Goal: Transaction & Acquisition: Purchase product/service

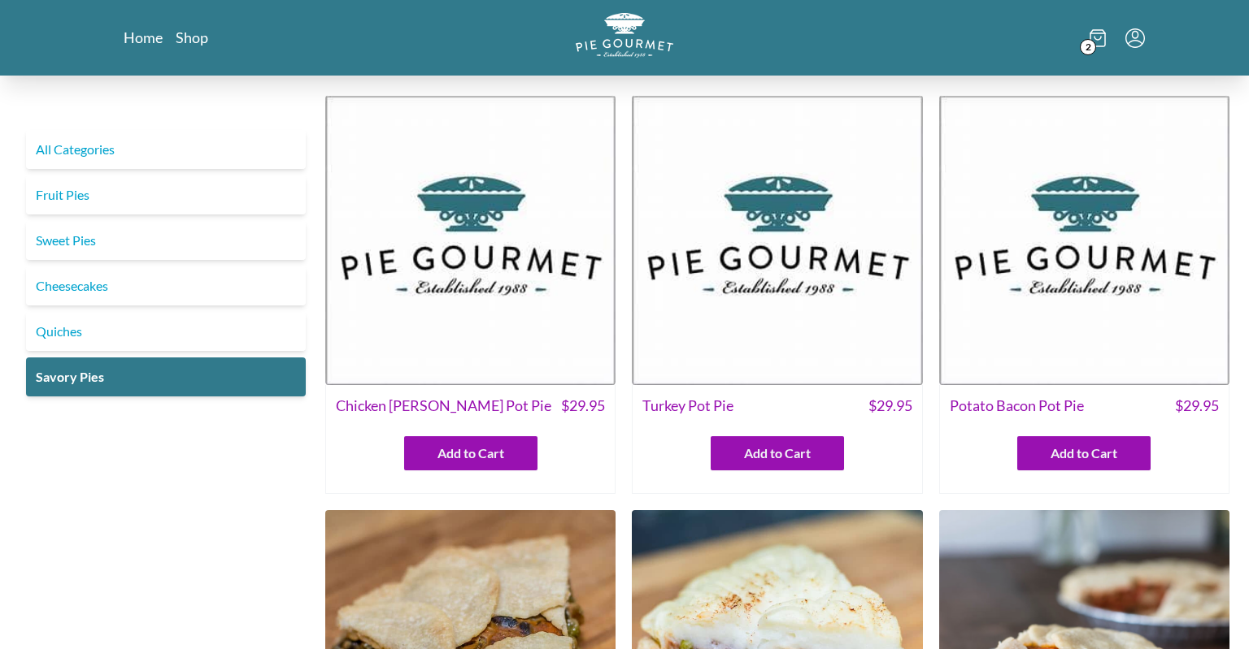
scroll to position [949, 0]
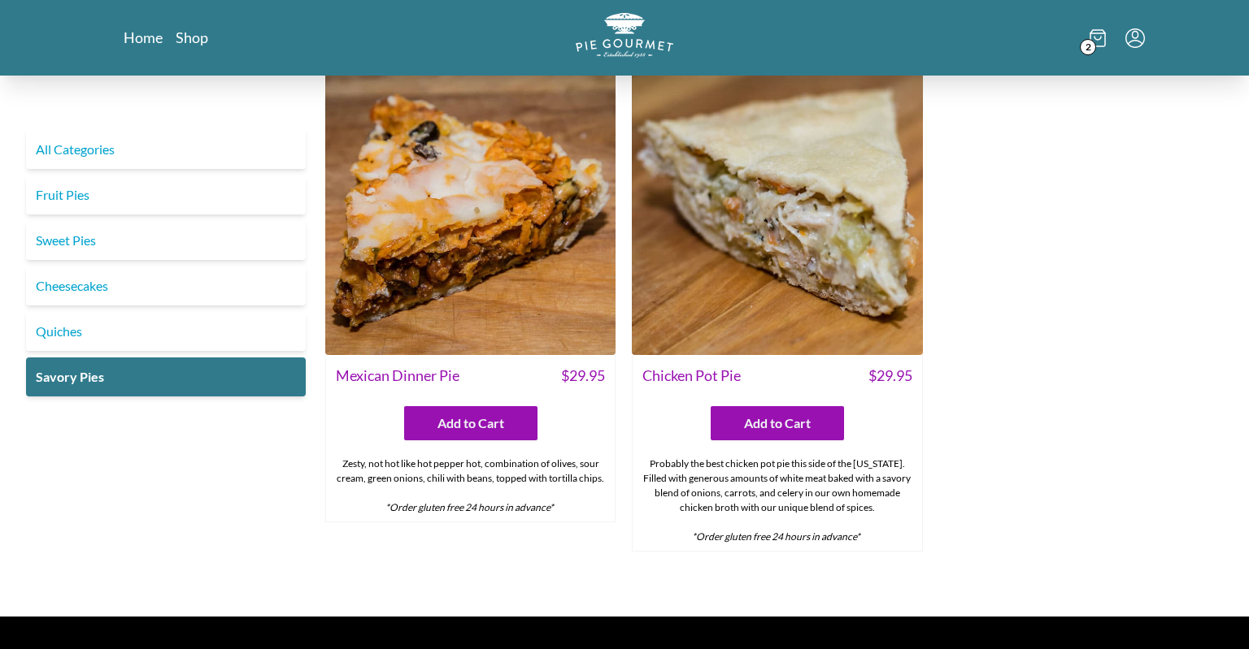
click at [1093, 37] on icon at bounding box center [1097, 38] width 16 height 18
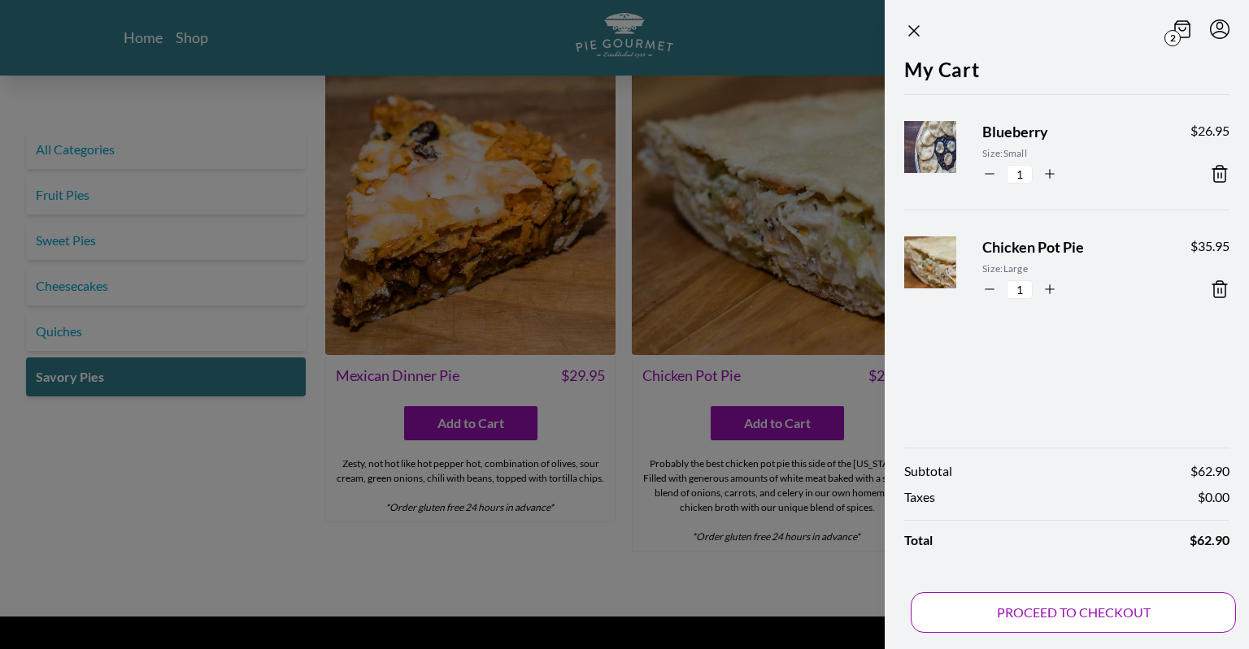
click at [1019, 608] on button "PROCEED TO CHECKOUT" at bounding box center [1072, 613] width 325 height 41
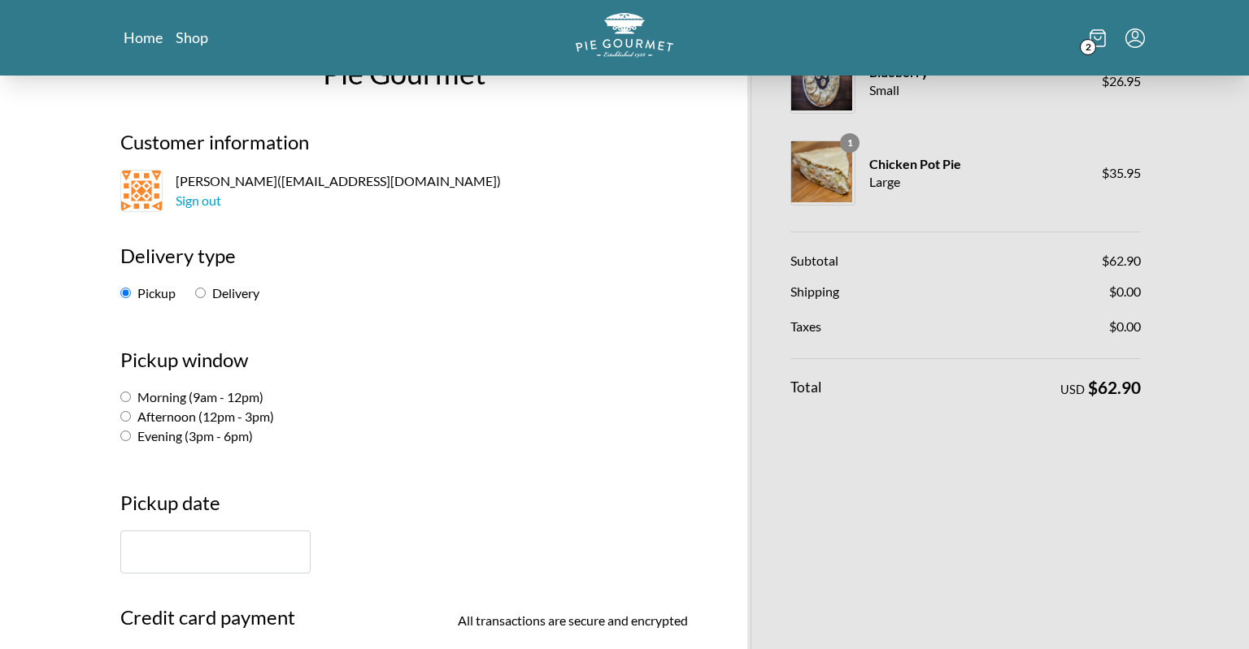
scroll to position [79, 0]
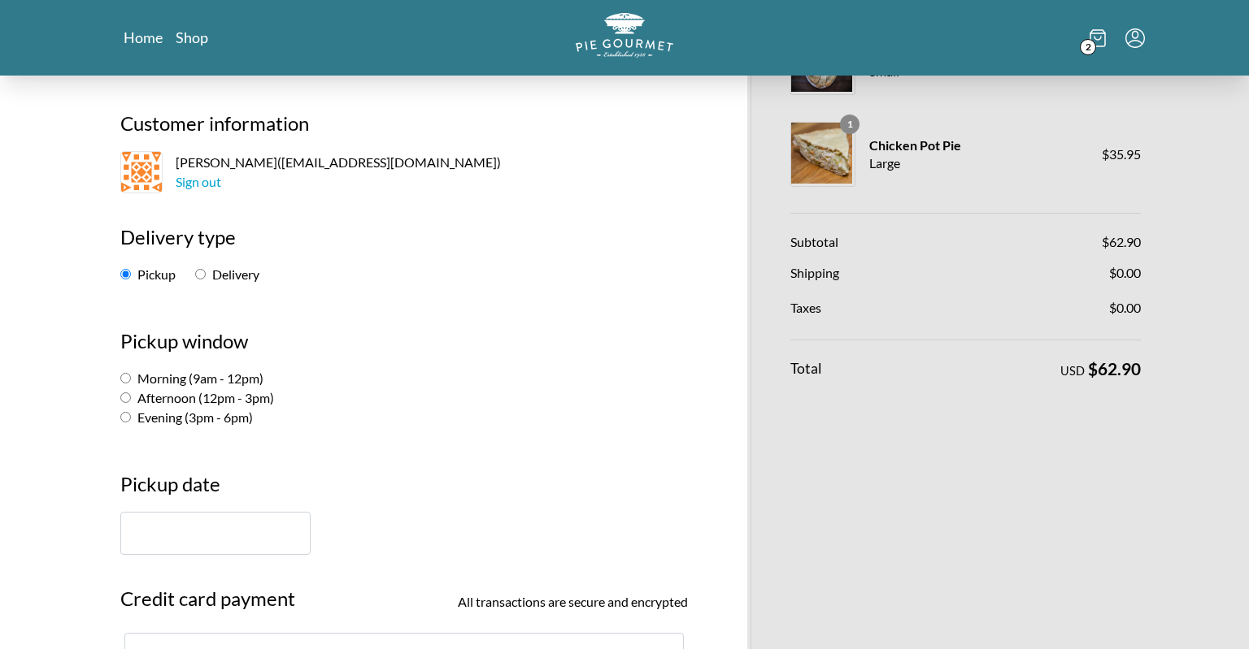
click at [205, 272] on input "Delivery" at bounding box center [200, 274] width 11 height 11
radio input "true"
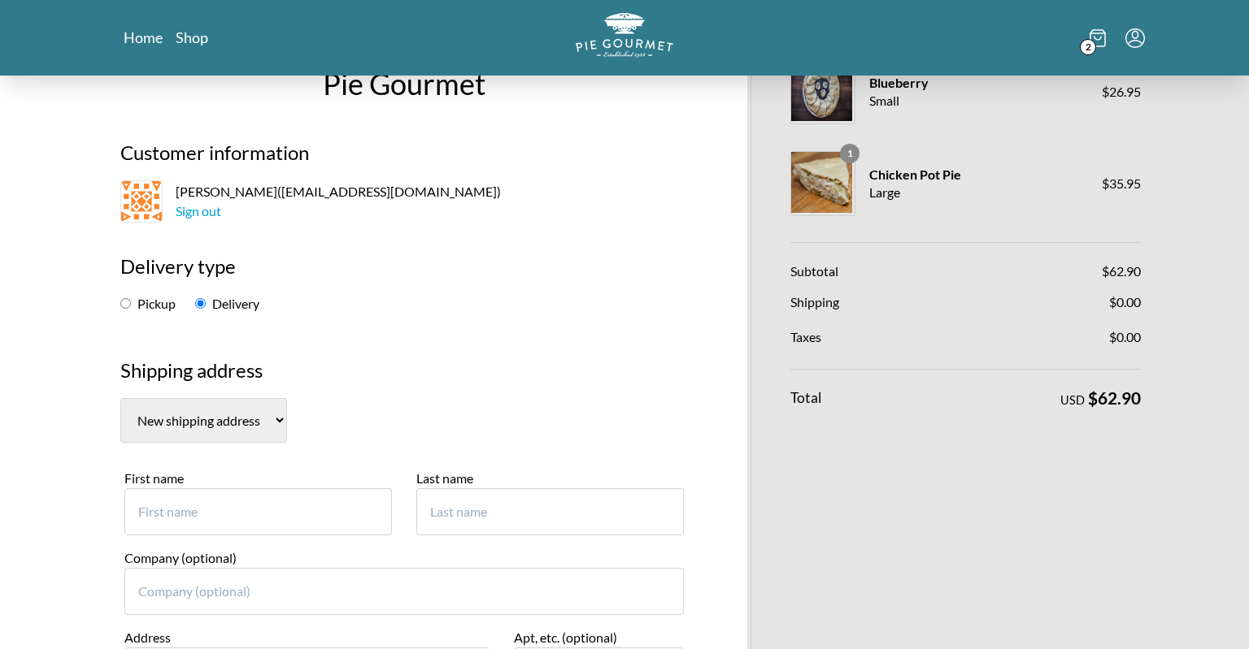
scroll to position [54, 0]
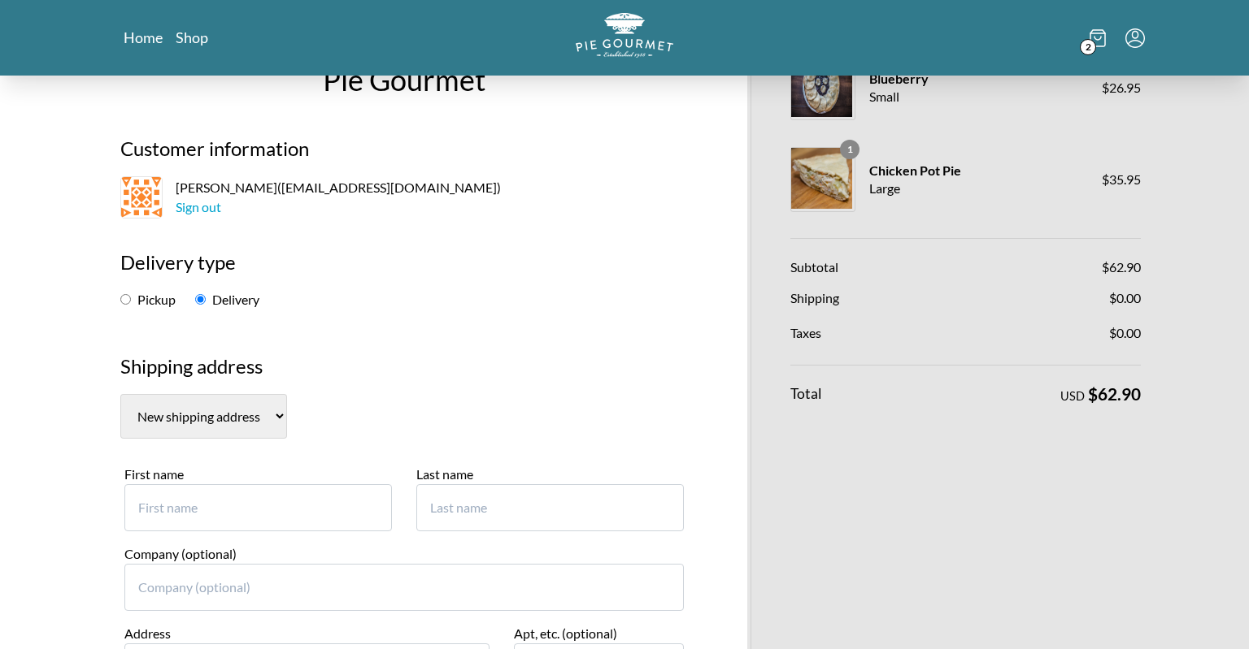
click at [146, 293] on label "Pickup" at bounding box center [147, 299] width 55 height 15
click at [131, 294] on input "Pickup" at bounding box center [125, 299] width 11 height 11
radio input "true"
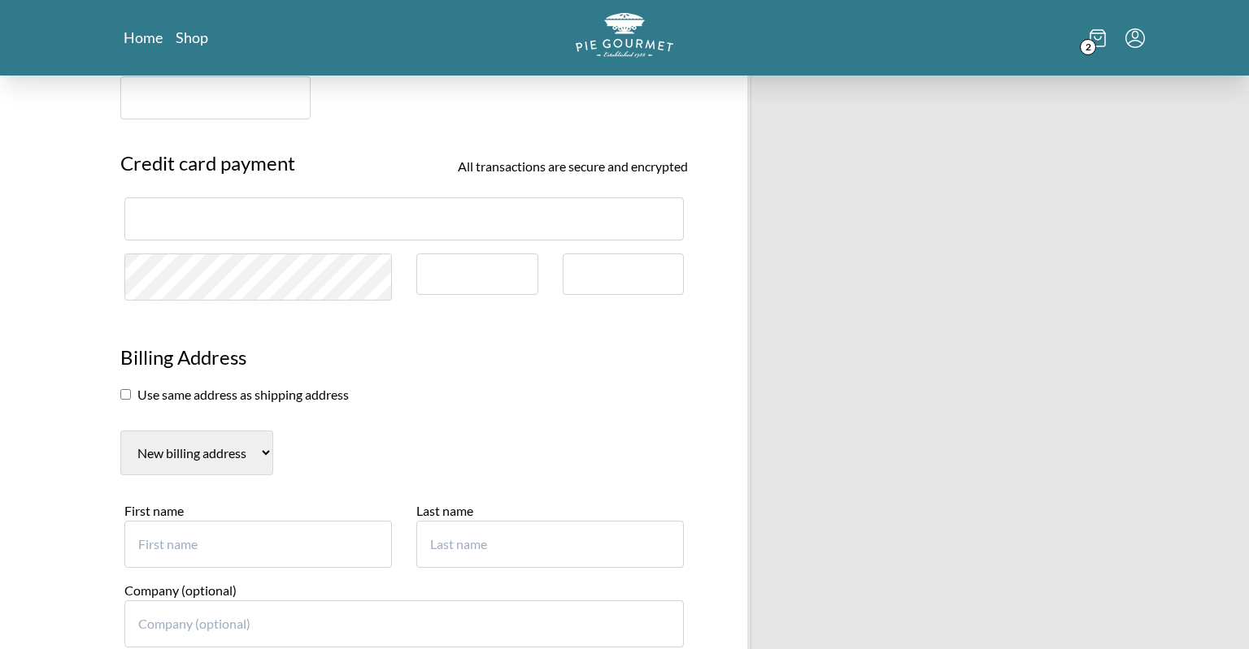
scroll to position [0, 0]
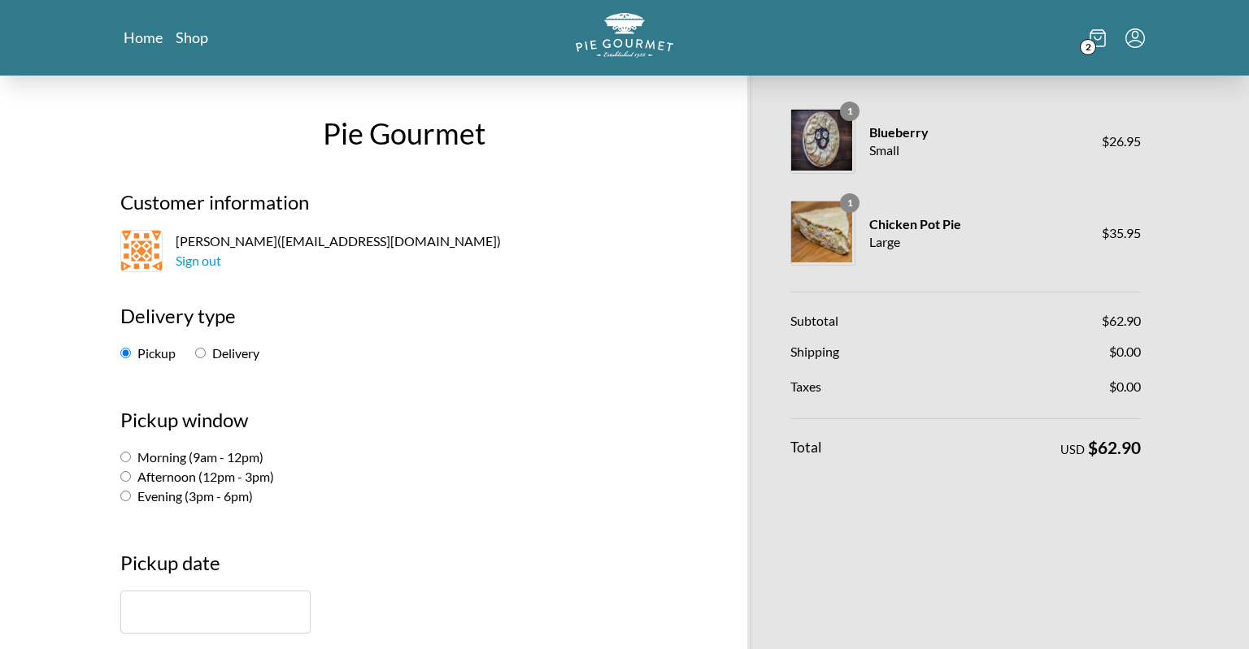
click at [216, 355] on label "Delivery" at bounding box center [227, 352] width 64 height 15
click at [206, 355] on input "Delivery" at bounding box center [200, 353] width 11 height 11
radio input "true"
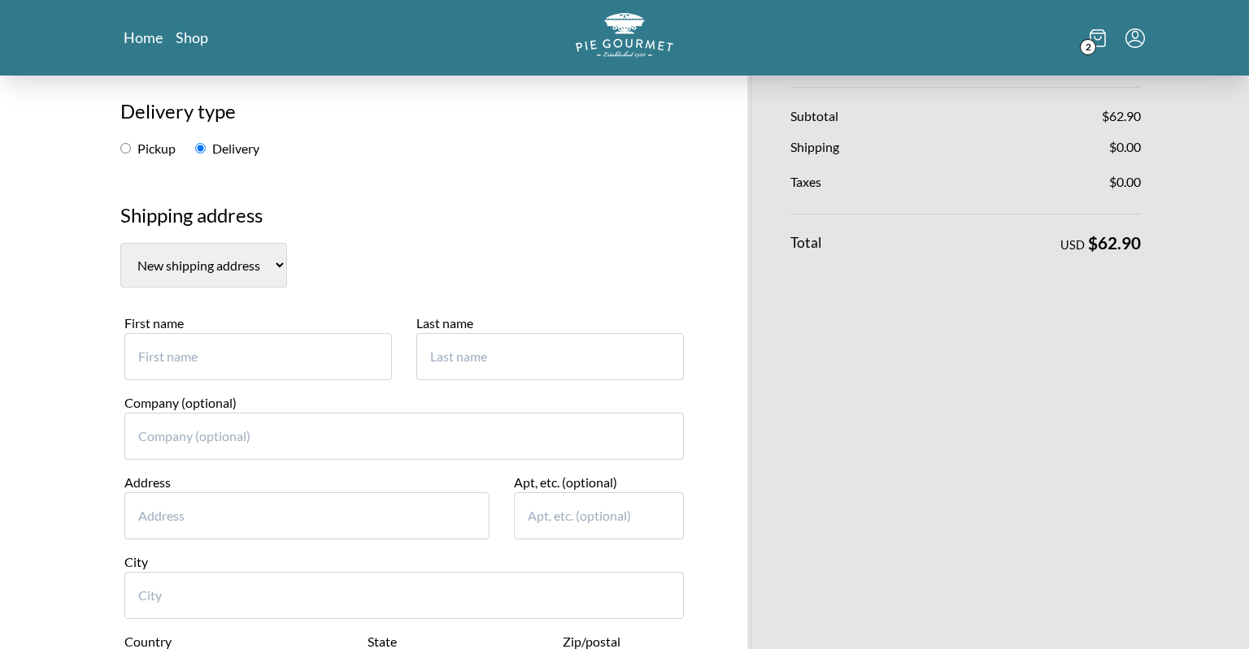
scroll to position [251, 0]
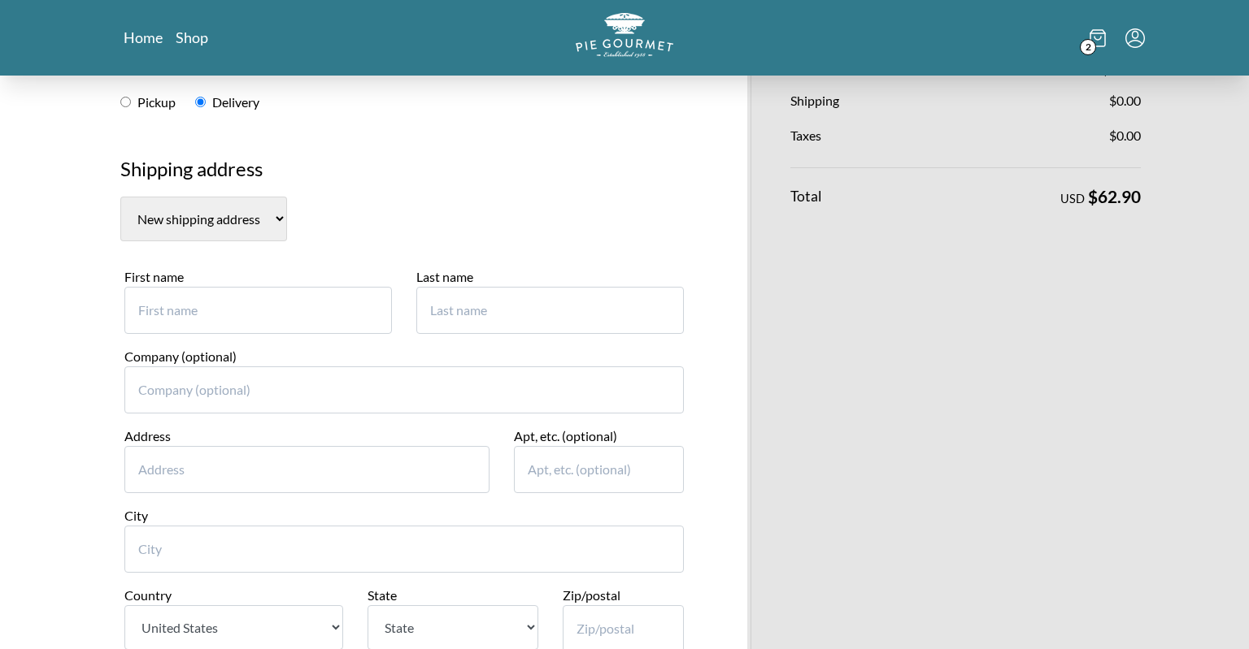
click at [120, 197] on select "New shipping address" at bounding box center [203, 219] width 167 height 45
click at [282, 224] on select "New shipping address" at bounding box center [203, 219] width 167 height 45
click at [201, 314] on input "First name" at bounding box center [257, 310] width 267 height 47
type input "[PERSON_NAME]"
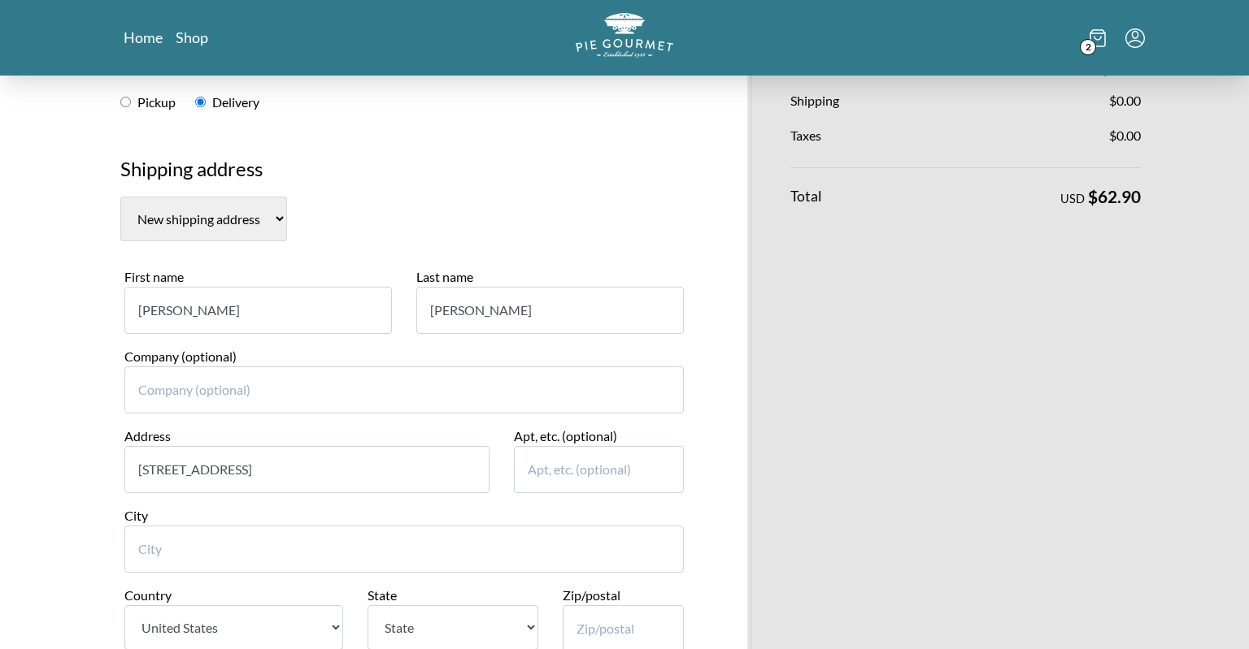
type input "[STREET_ADDRESS]"
type input "[GEOGRAPHIC_DATA]"
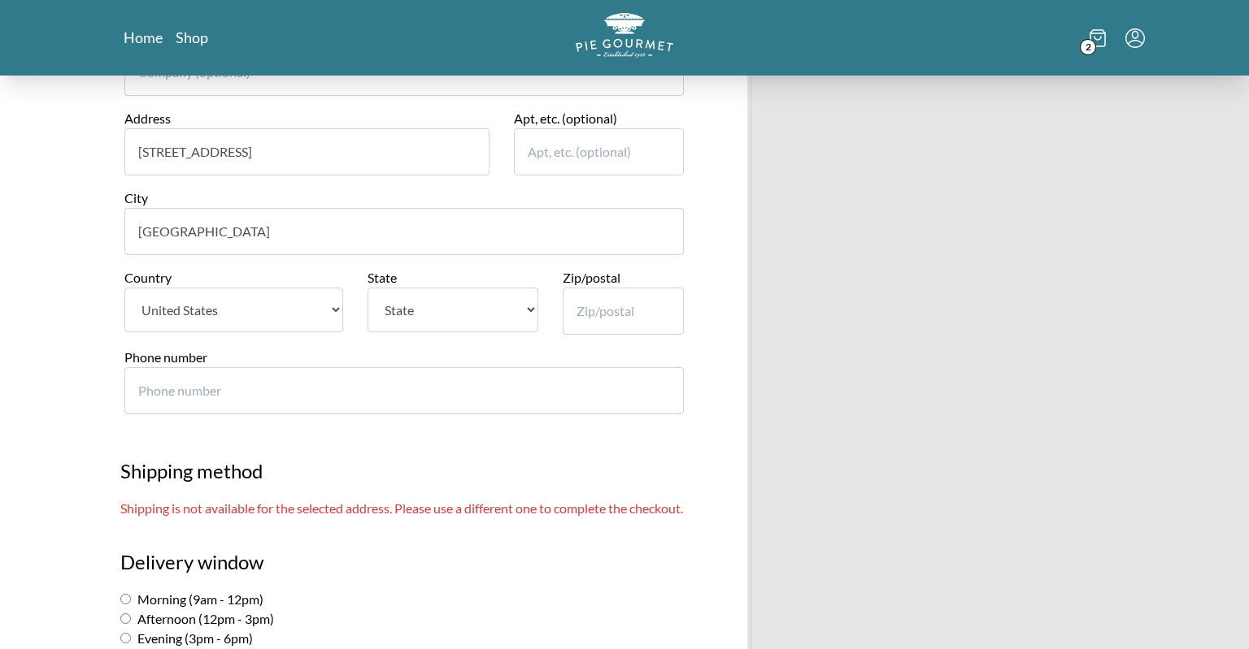
scroll to position [574, 0]
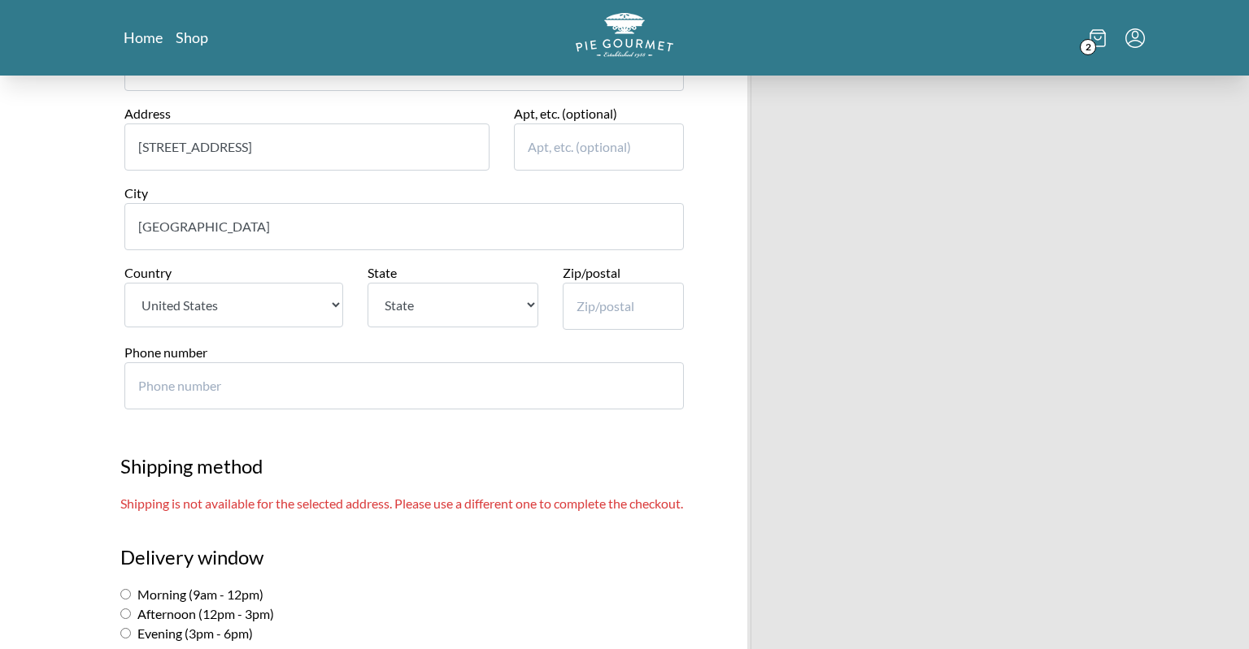
click at [367, 283] on select "State [US_STATE] [US_STATE] [US_STATE] [US_STATE] [US_STATE] [US_STATE] [US_STA…" at bounding box center [452, 305] width 170 height 45
select select "MD"
click option "[US_STATE]" at bounding box center [0, 0] width 0 height 0
click at [590, 303] on input "Zip/postal" at bounding box center [623, 306] width 122 height 47
type input "21613"
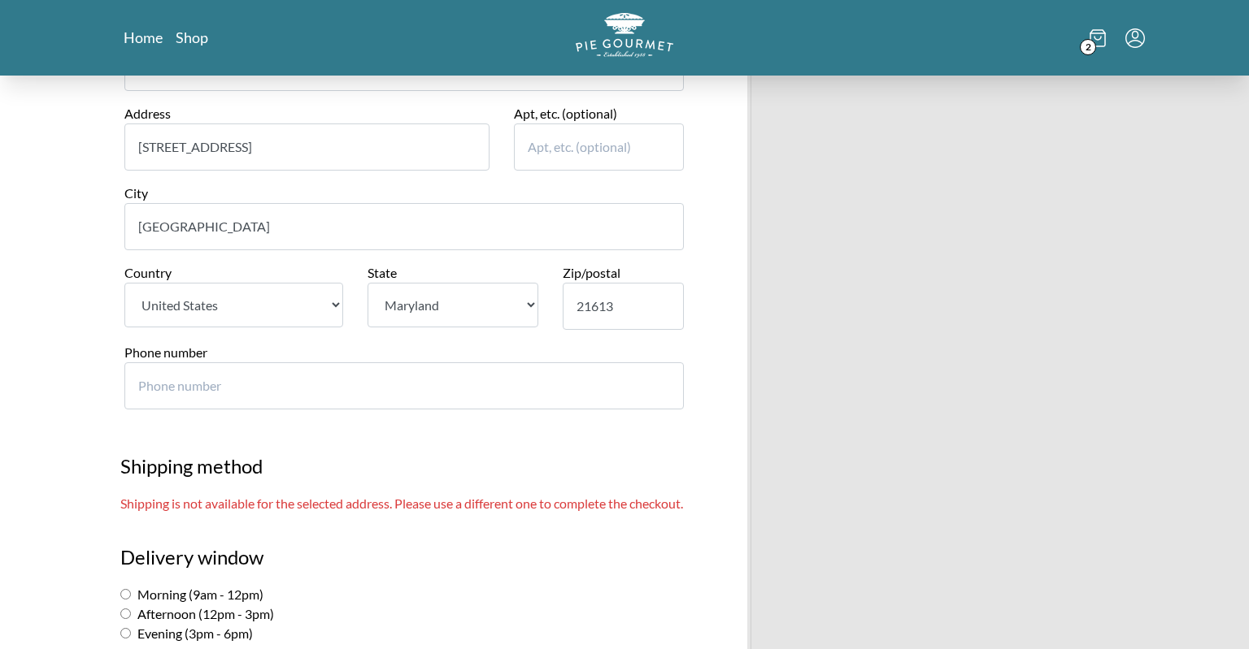
click at [374, 375] on input "Phone number" at bounding box center [403, 386] width 559 height 47
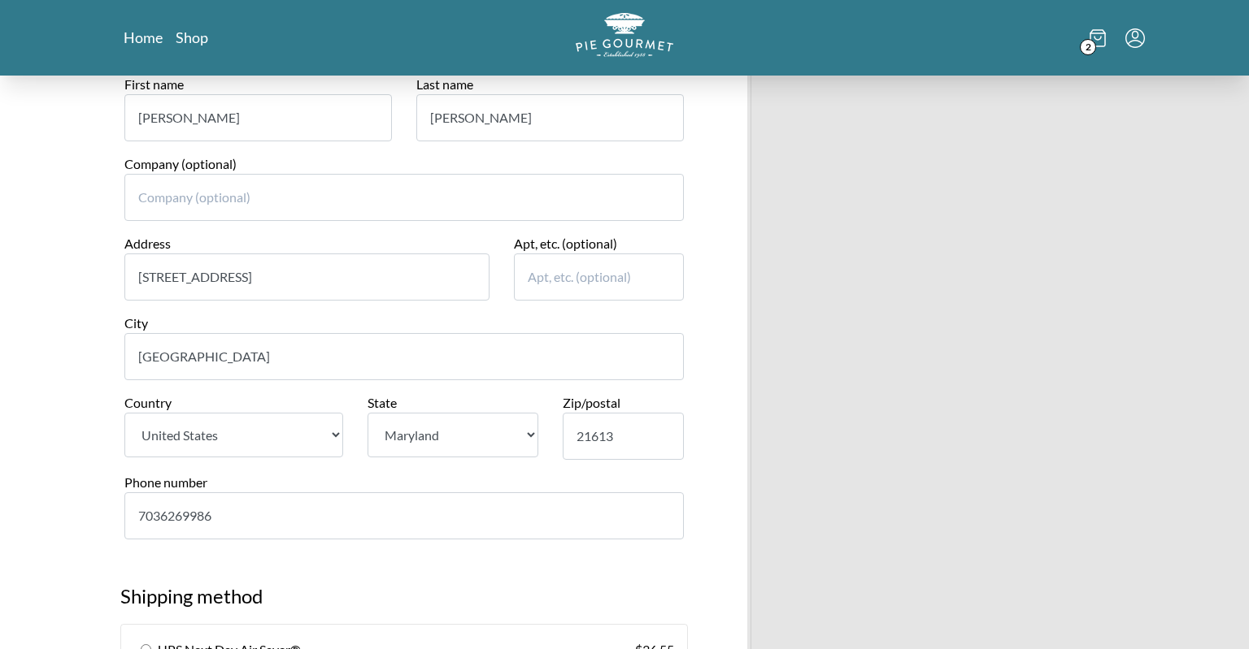
scroll to position [443, 0]
type input "7036269986"
click at [177, 118] on input "[PERSON_NAME]" at bounding box center [257, 118] width 267 height 47
type input "C"
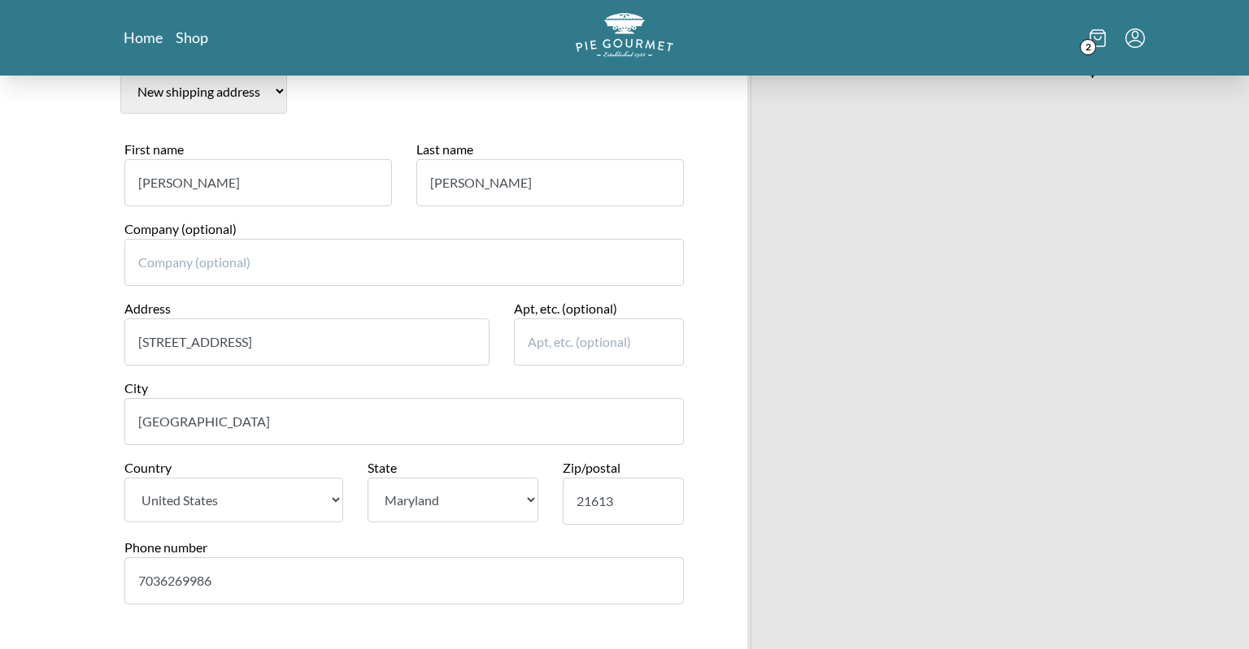
scroll to position [377, 0]
click at [183, 183] on input "[PERSON_NAME]" at bounding box center [257, 184] width 267 height 47
type input "D"
type input "C"
type input "[PERSON_NAME]"
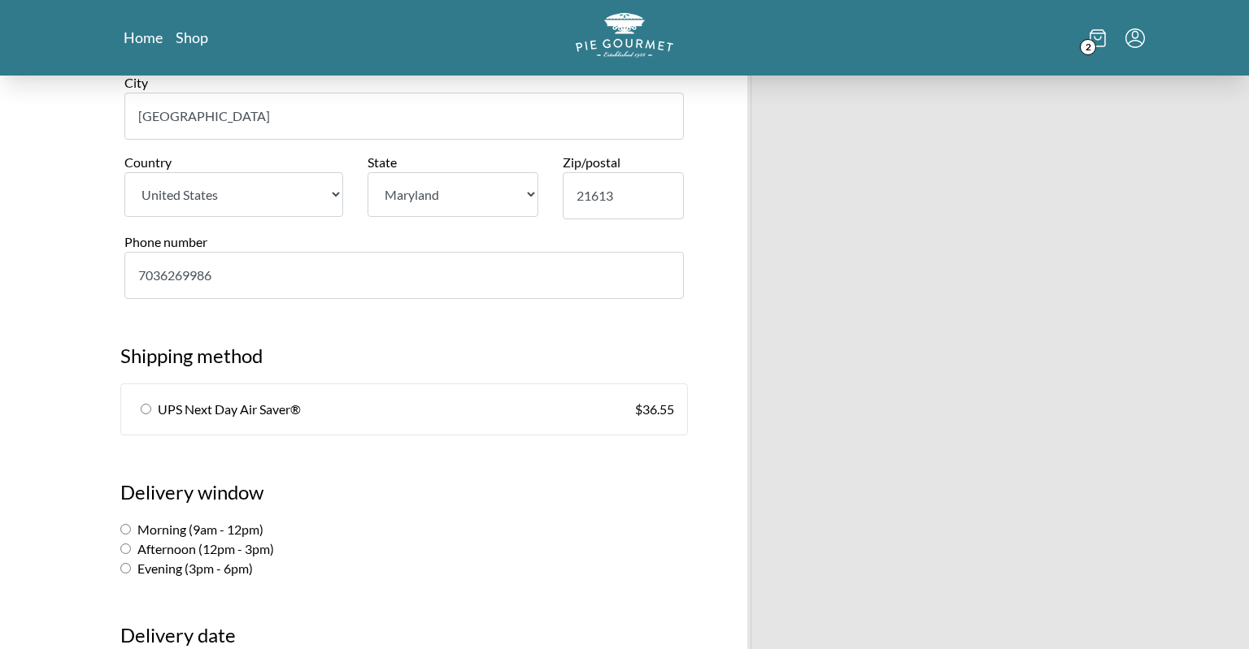
scroll to position [720, 0]
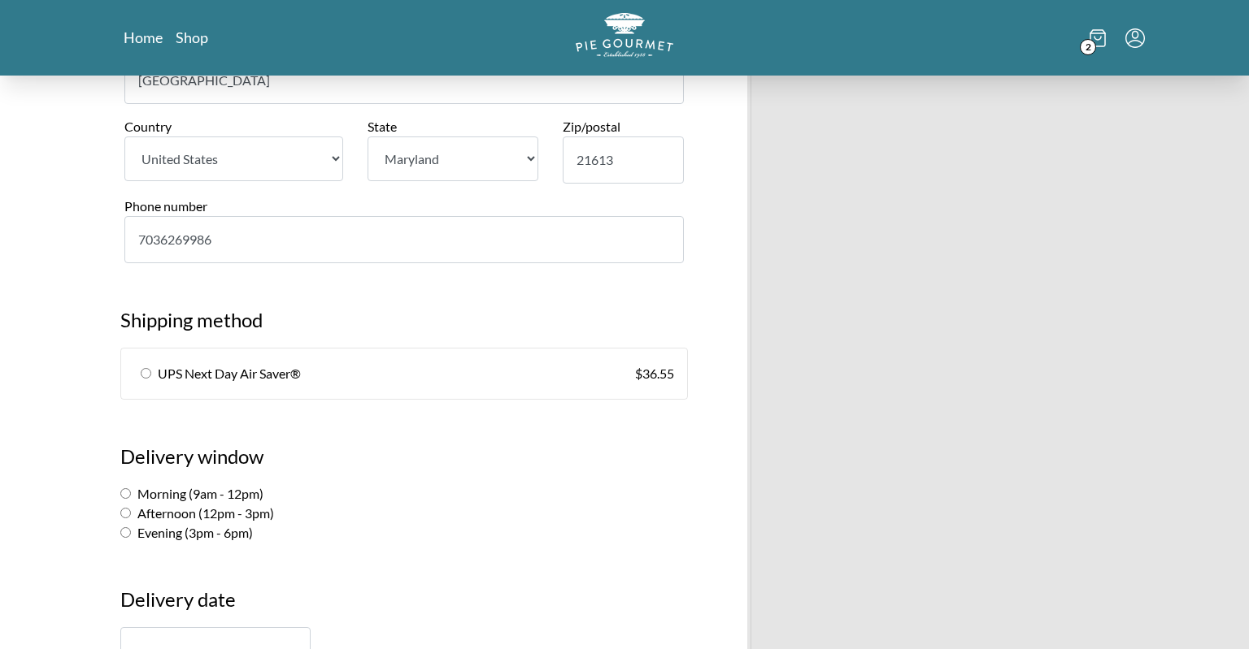
click at [148, 369] on input "radio" at bounding box center [146, 373] width 11 height 11
radio input "true"
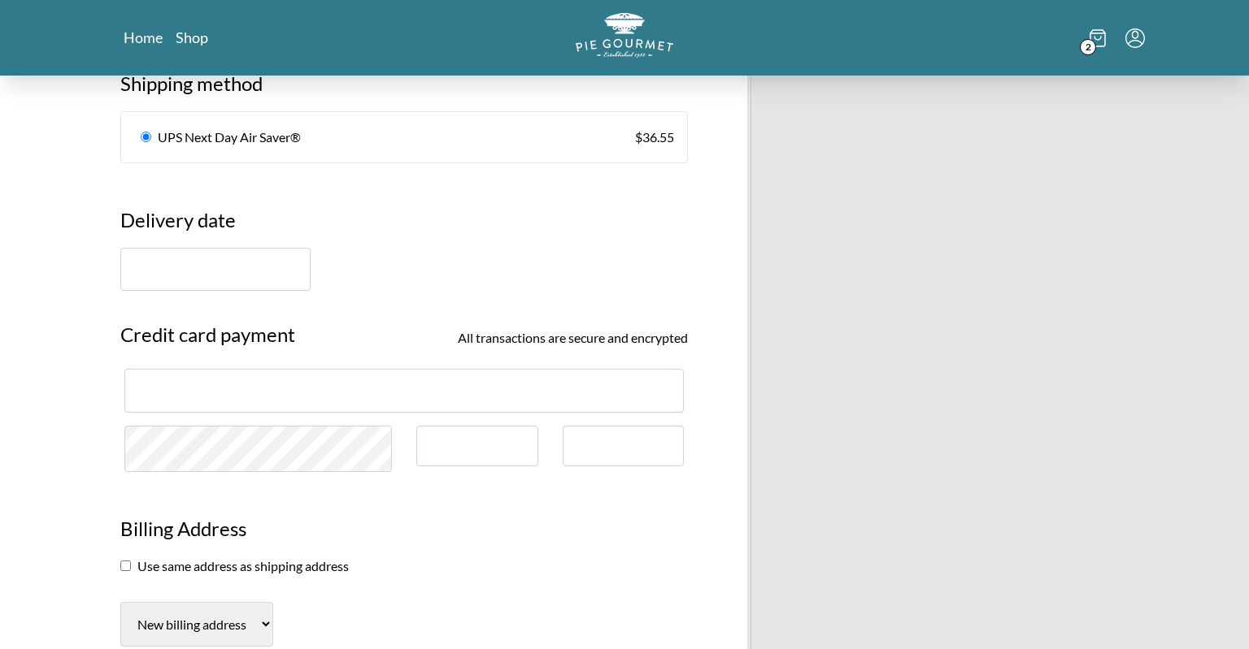
scroll to position [975, 0]
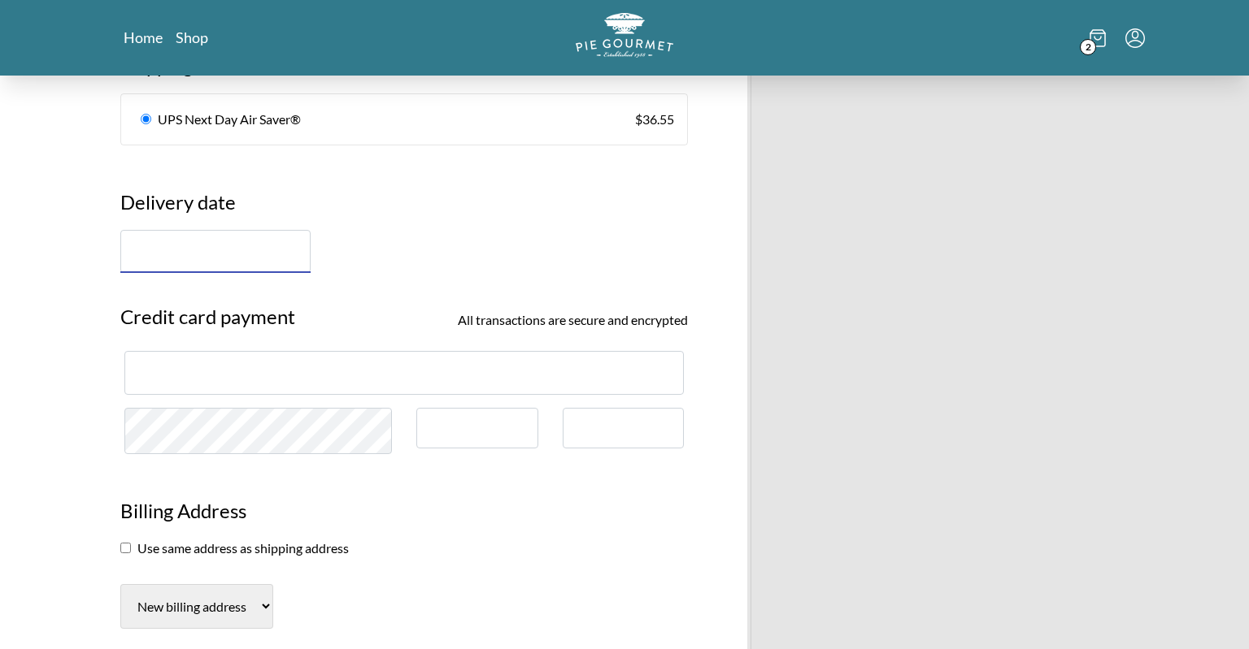
click at [213, 237] on input "text" at bounding box center [215, 251] width 190 height 43
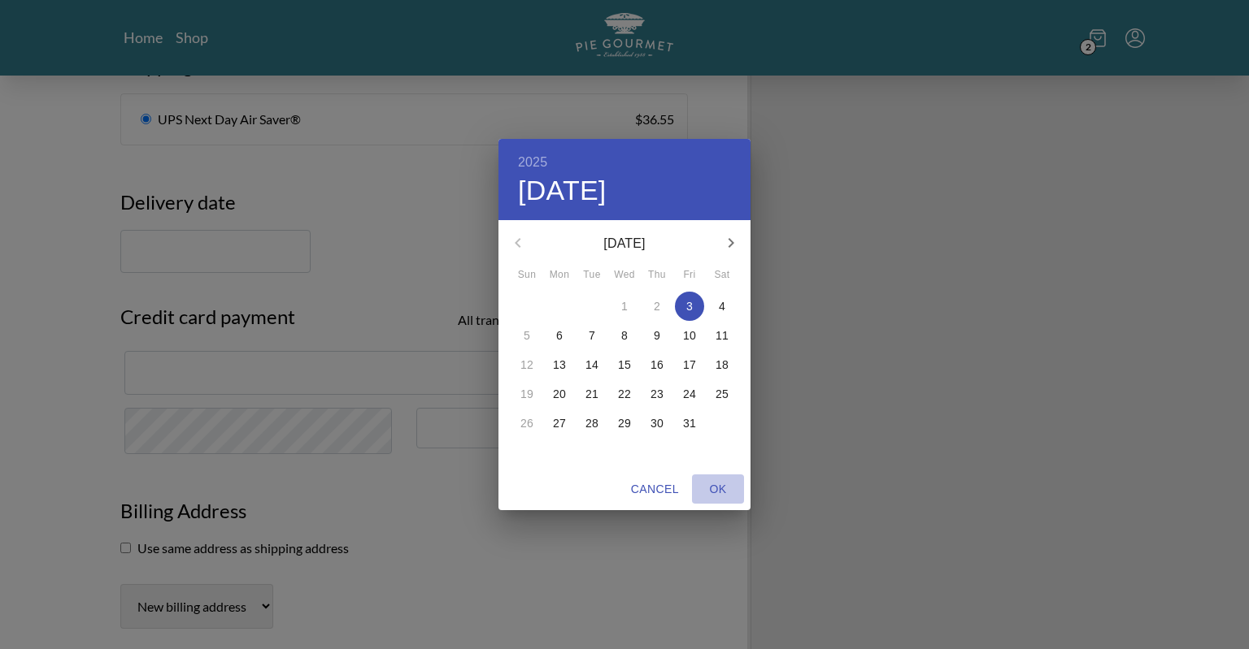
click at [723, 493] on span "OK" at bounding box center [717, 490] width 39 height 20
type input "[DATE]"
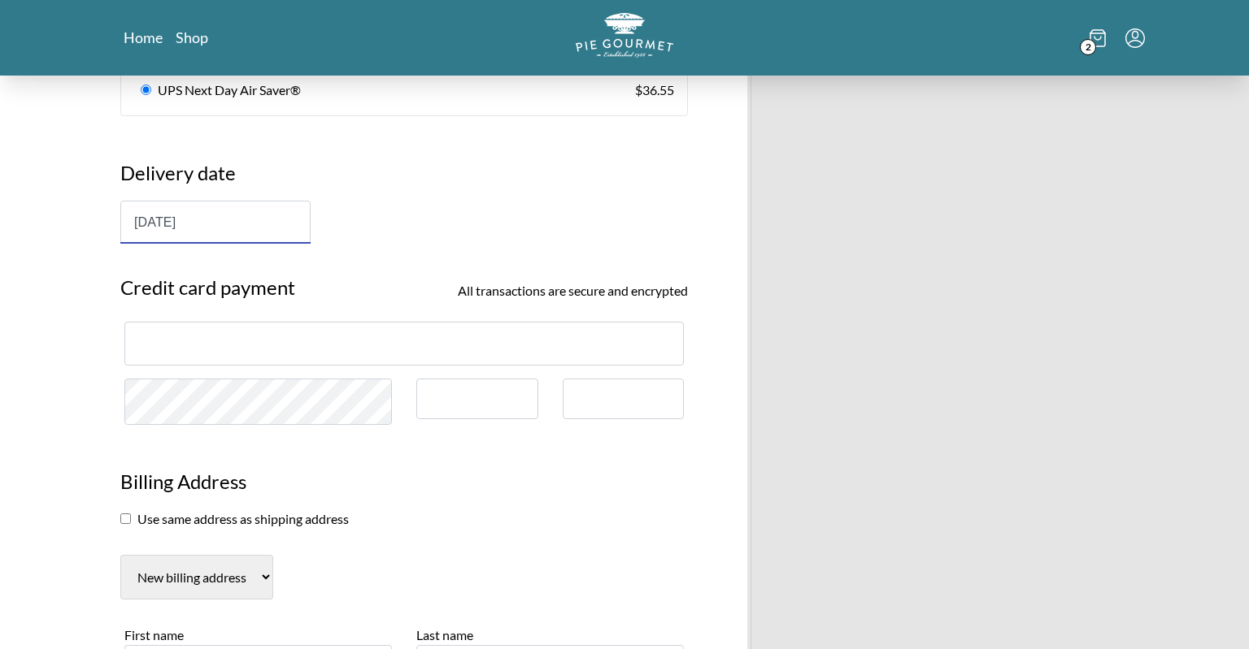
scroll to position [1005, 0]
click at [363, 323] on div at bounding box center [403, 341] width 559 height 43
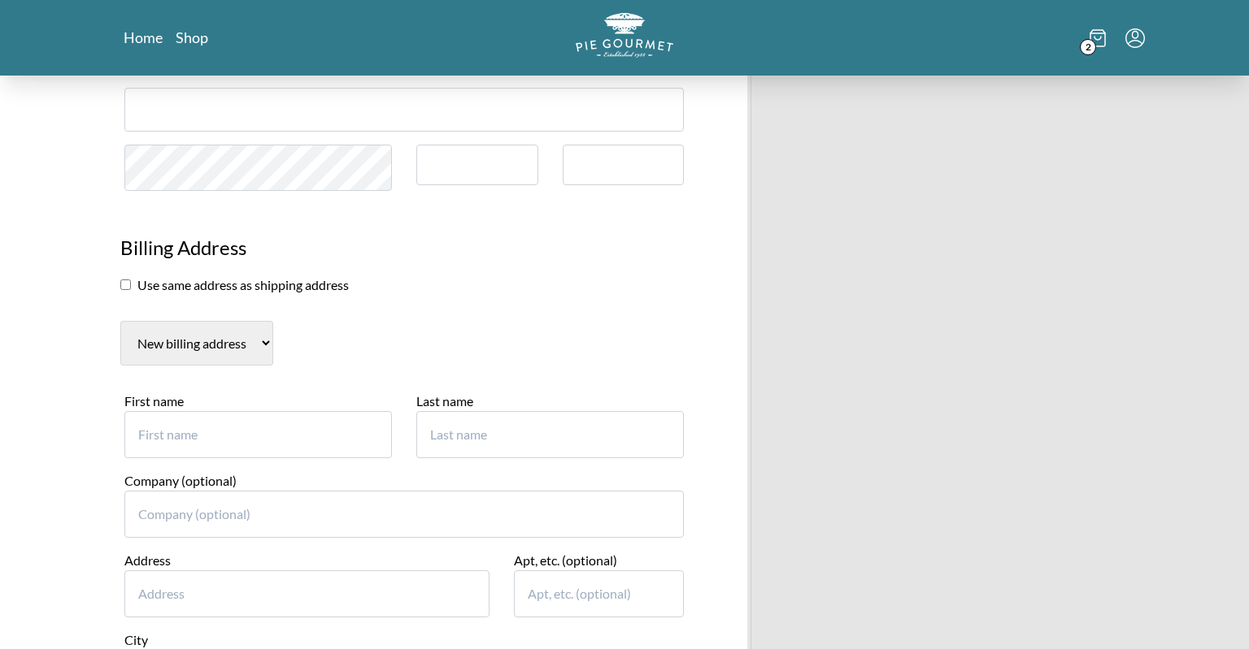
scroll to position [1272, 0]
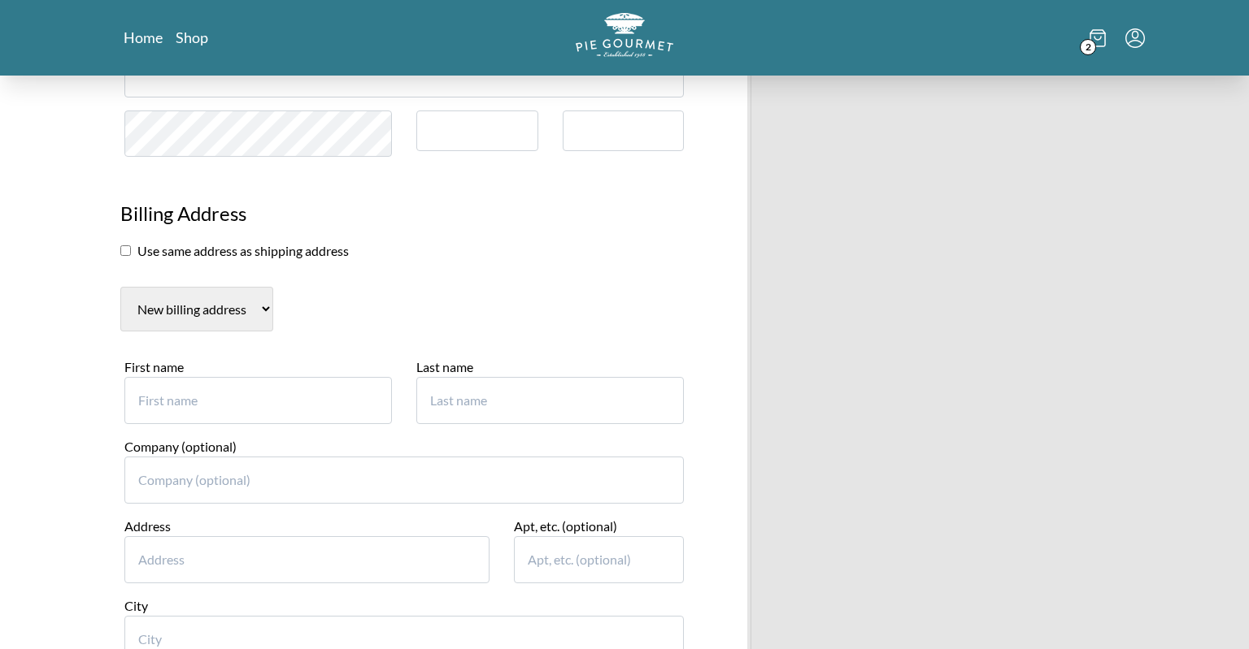
click at [216, 399] on input "First name" at bounding box center [257, 400] width 267 height 47
type input "[PERSON_NAME]"
type input "[STREET_ADDRESS][PERSON_NAME]"
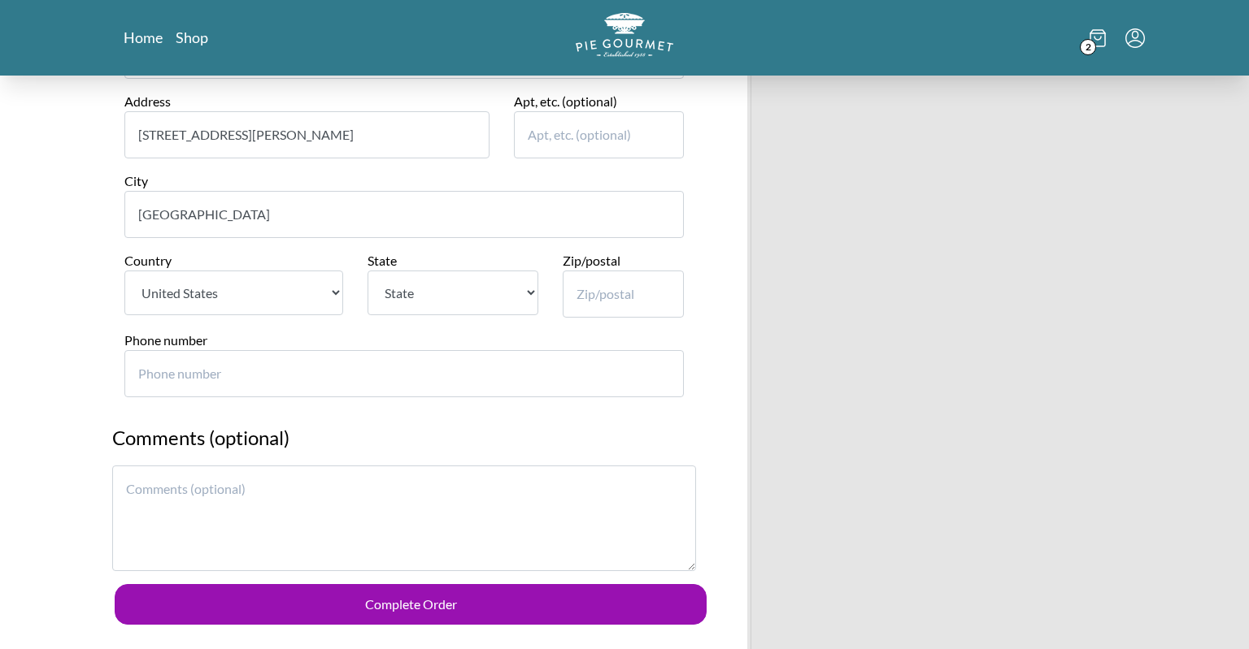
scroll to position [1699, 0]
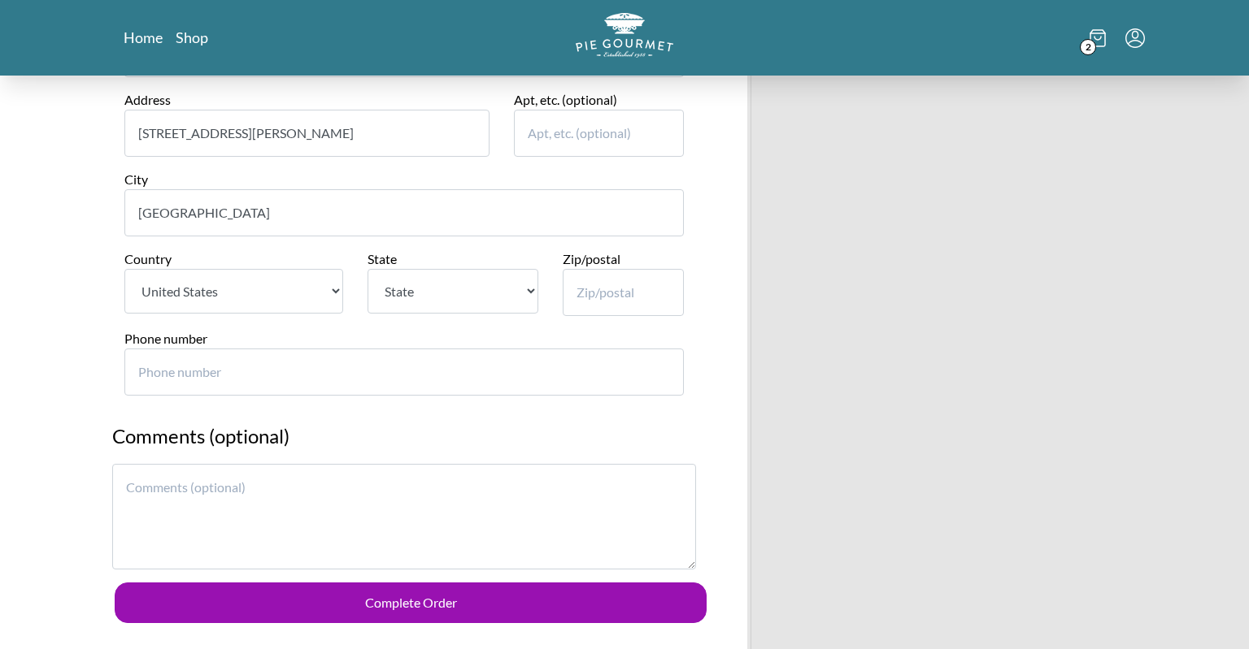
type input "[GEOGRAPHIC_DATA]"
click at [367, 269] on select "State [US_STATE] [US_STATE] [US_STATE] [US_STATE] [US_STATE] [US_STATE] [US_STA…" at bounding box center [452, 291] width 170 height 45
select select "VA"
click option "[US_STATE]" at bounding box center [0, 0] width 0 height 0
click at [615, 277] on input "Zip/postal" at bounding box center [623, 292] width 122 height 47
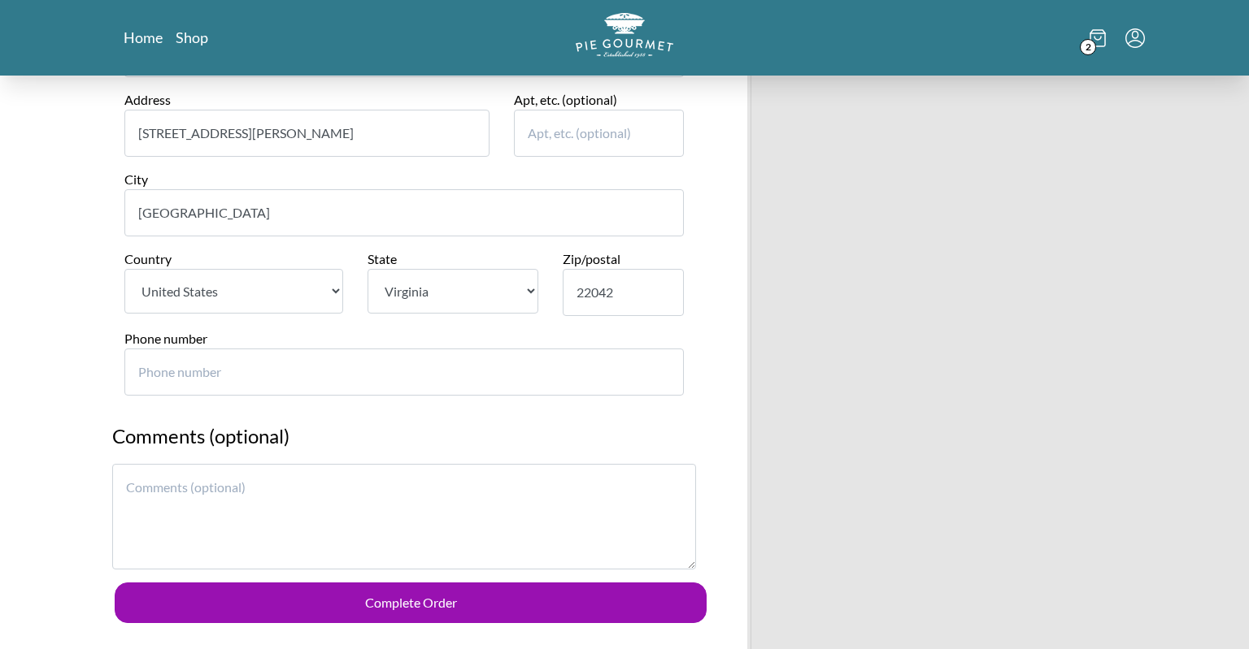
type input "22042"
click at [366, 366] on input "Phone number" at bounding box center [403, 372] width 559 height 47
type input "7035853903"
click at [708, 428] on div "Comments (optional)" at bounding box center [404, 502] width 608 height 161
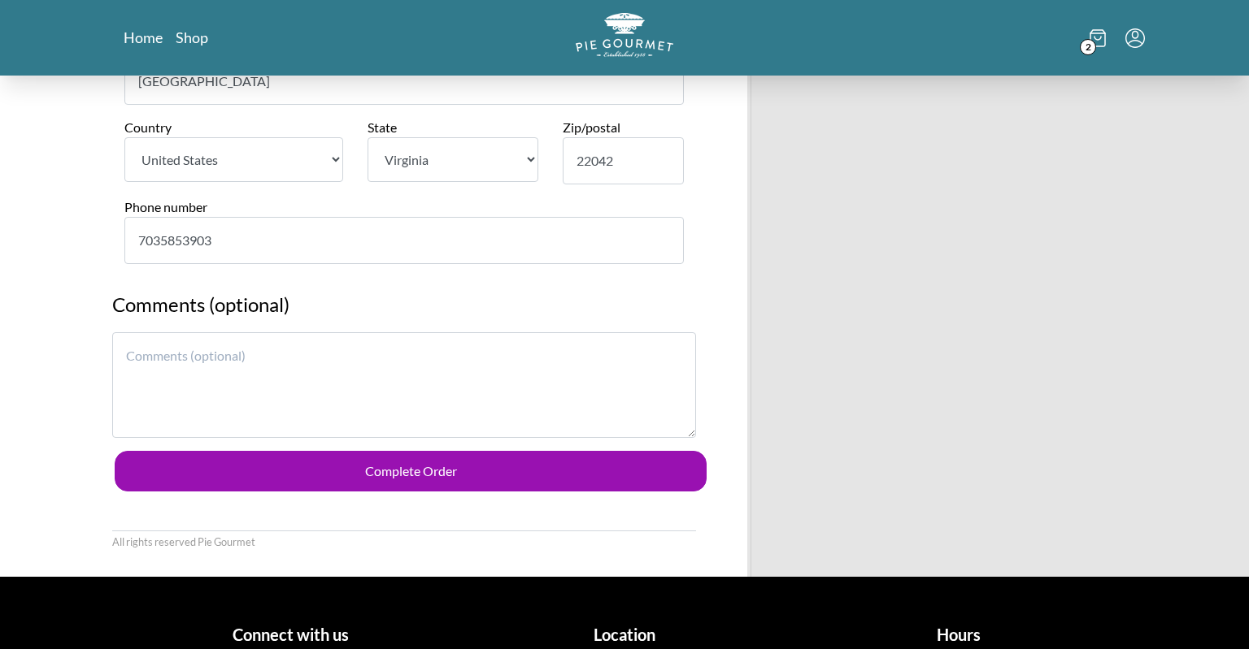
scroll to position [1833, 0]
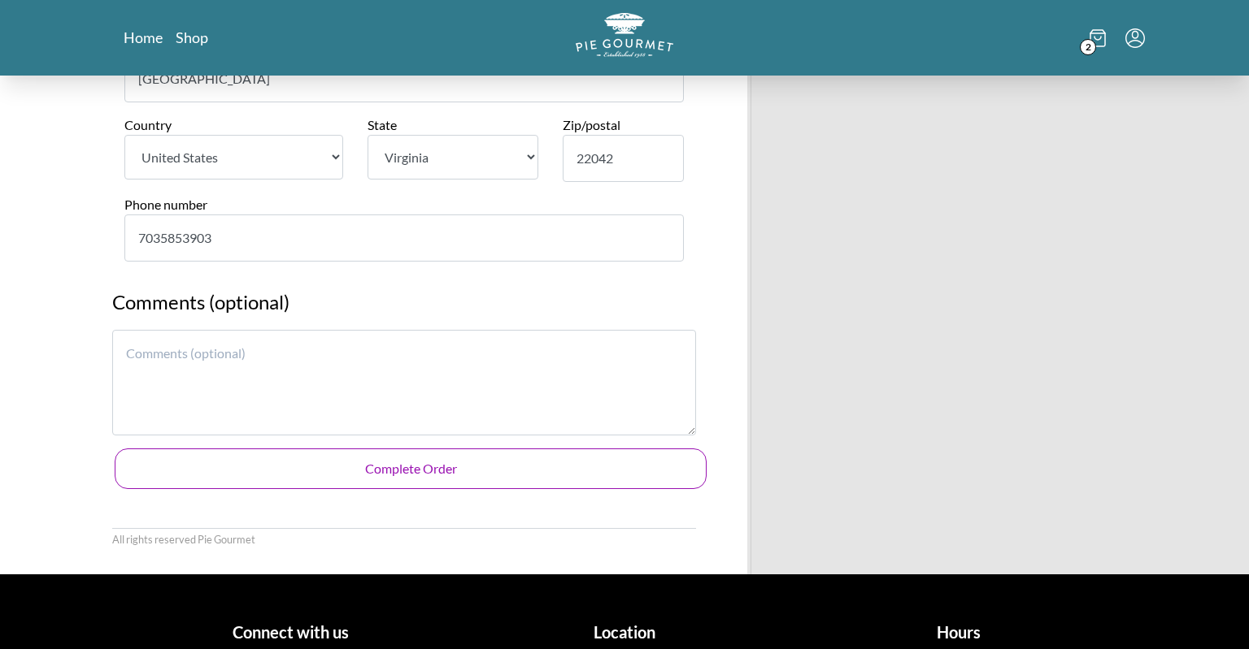
click at [493, 455] on button "Complete Order" at bounding box center [411, 469] width 592 height 41
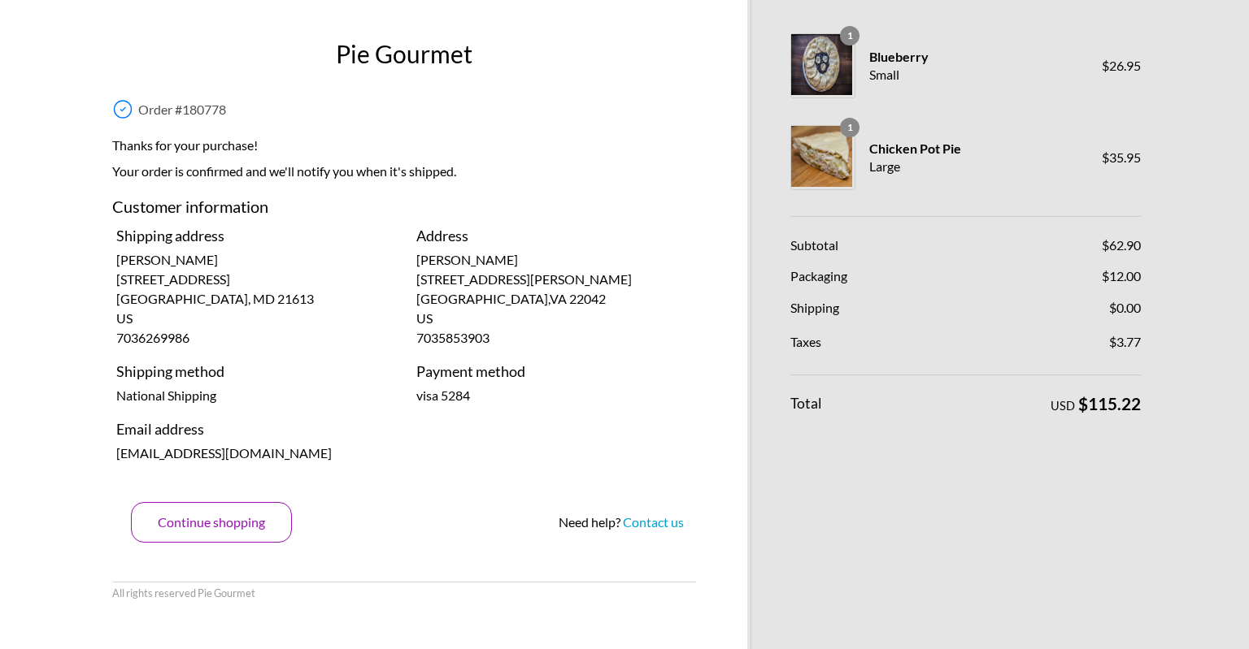
click at [194, 509] on button "Continue shopping" at bounding box center [211, 522] width 161 height 41
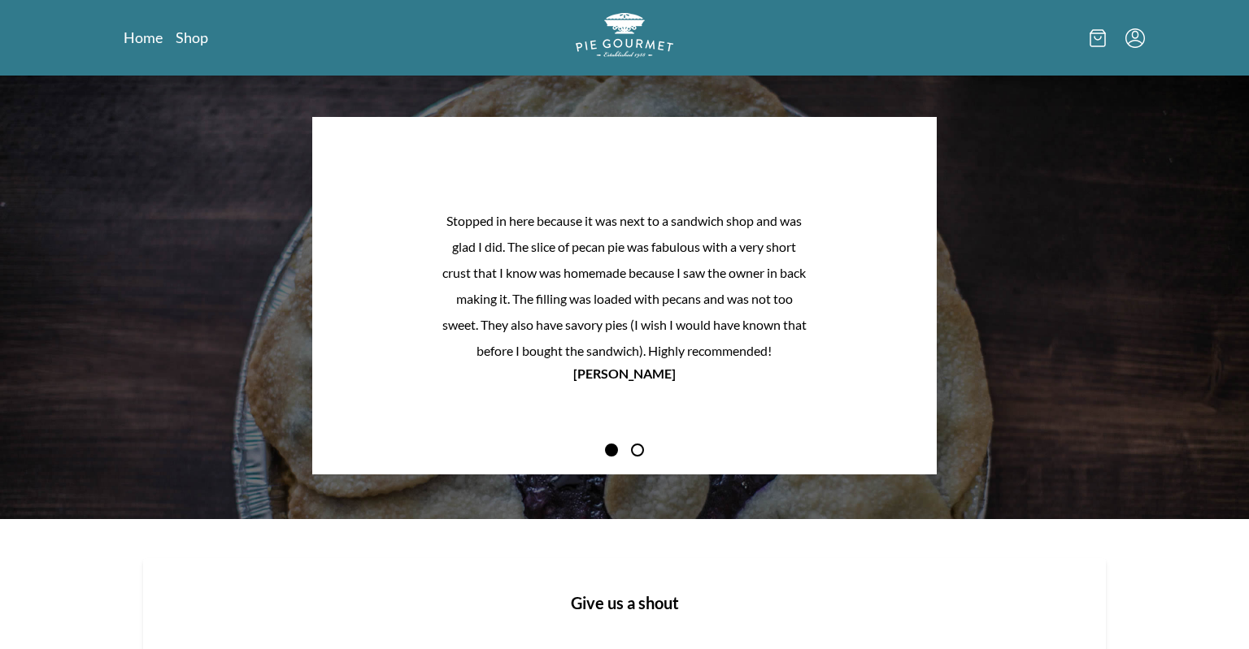
scroll to position [1424, 0]
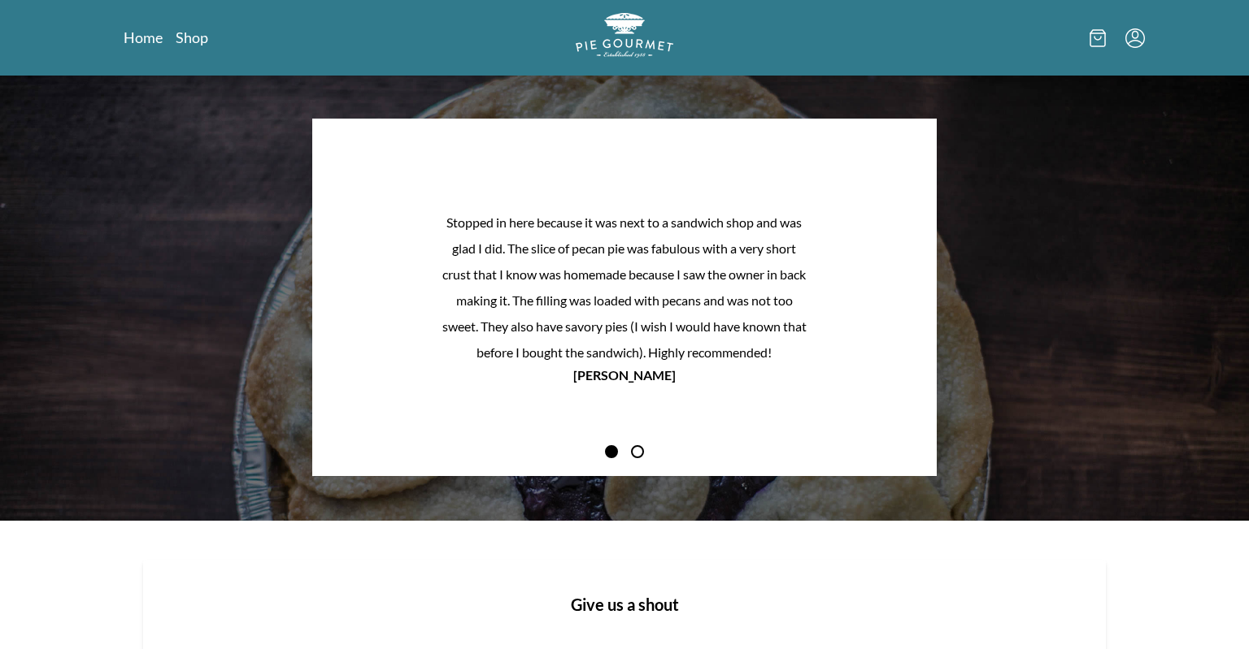
click at [194, 509] on div "Stopped in here because it was next to a sandwich shop and was glad I did. The …" at bounding box center [624, 297] width 1249 height 447
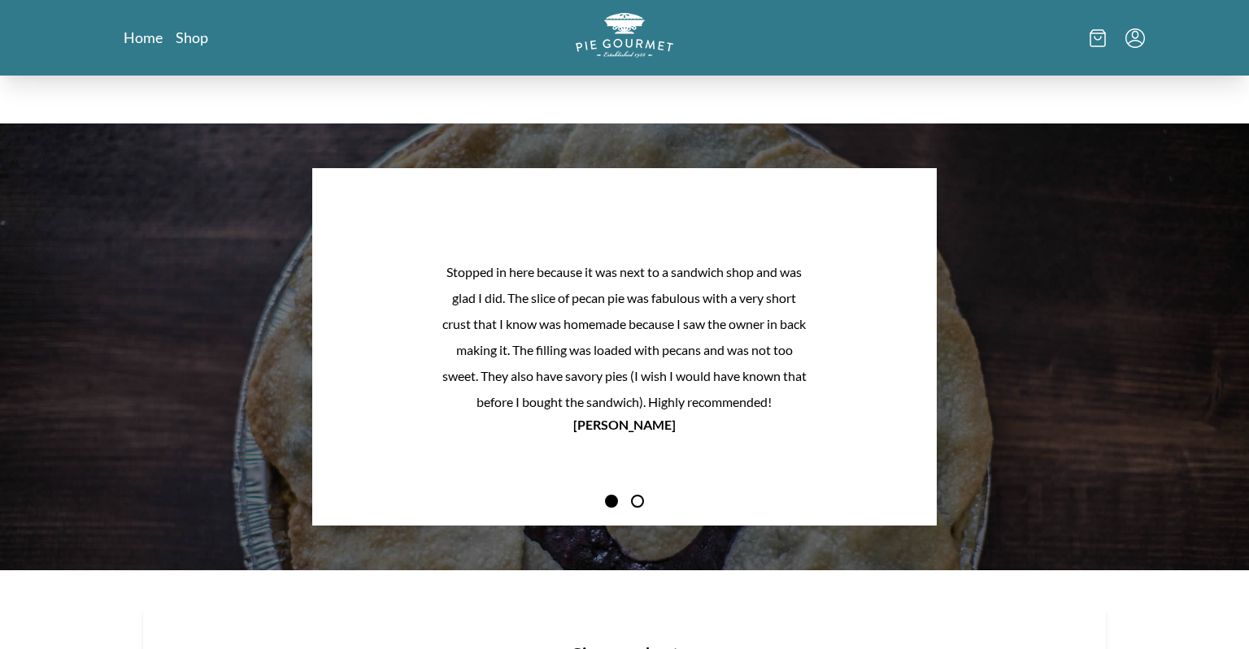
scroll to position [1374, 0]
